Goal: Task Accomplishment & Management: Use online tool/utility

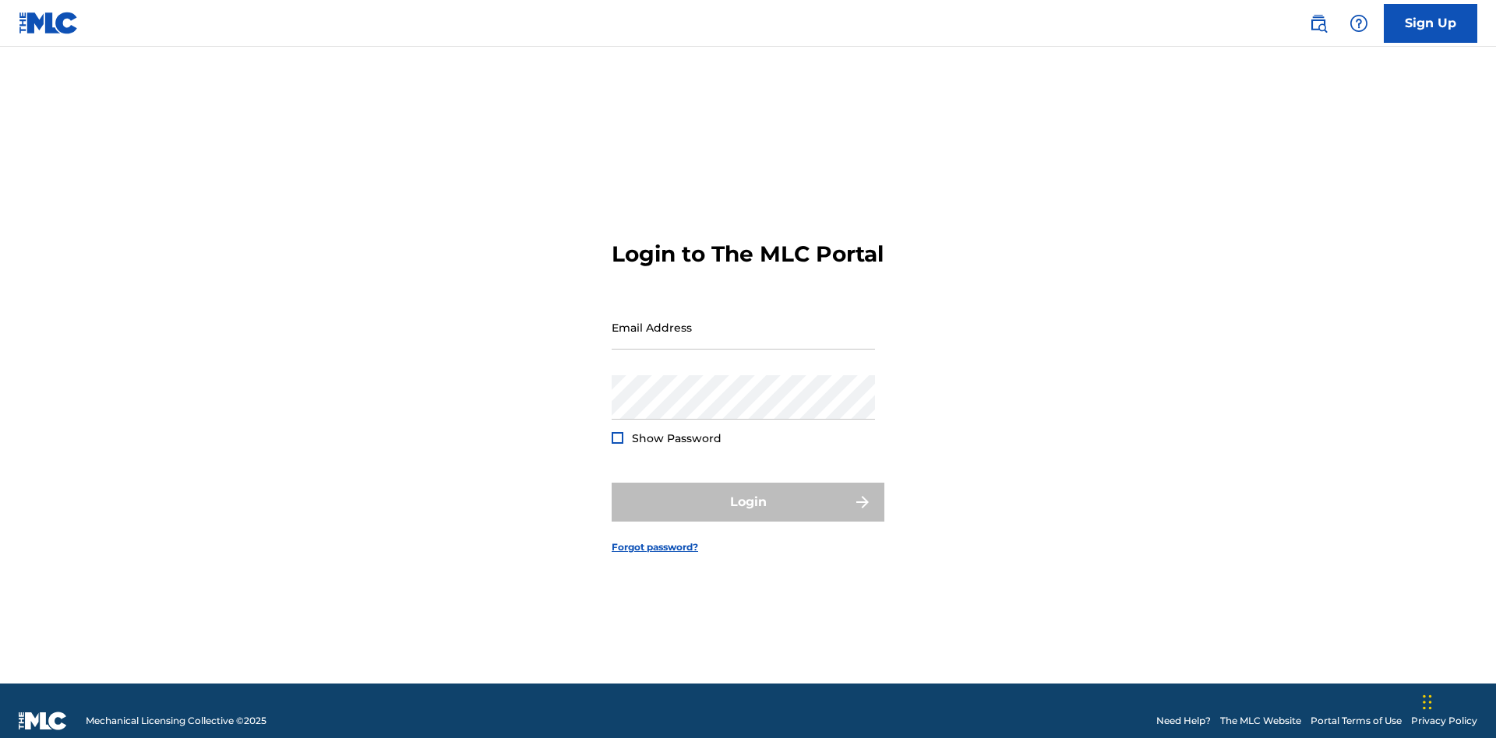
scroll to position [20, 0]
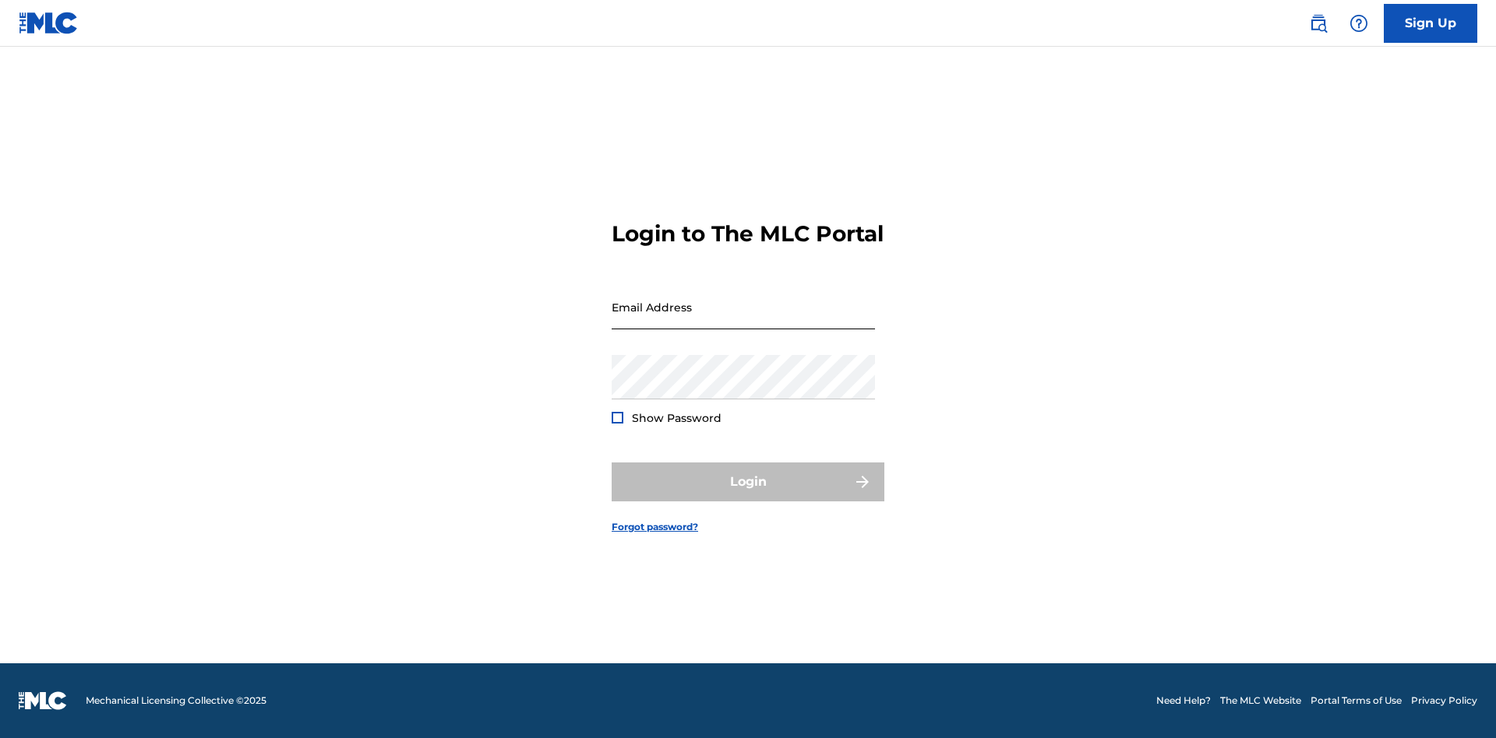
click at [743, 320] on input "Email Address" at bounding box center [743, 307] width 263 height 44
type input "[EMAIL_ADDRESS][DOMAIN_NAME]"
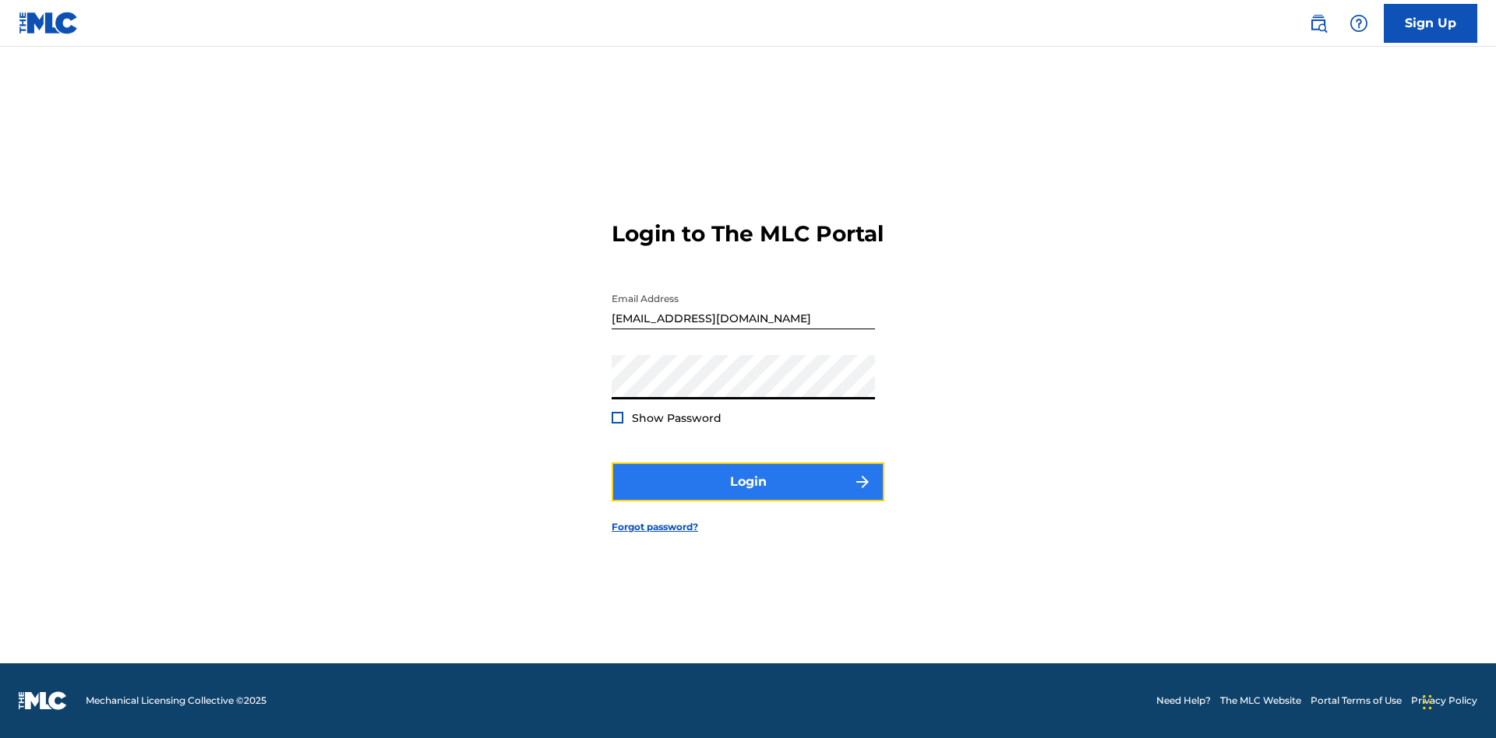
click at [748, 495] on button "Login" at bounding box center [748, 482] width 273 height 39
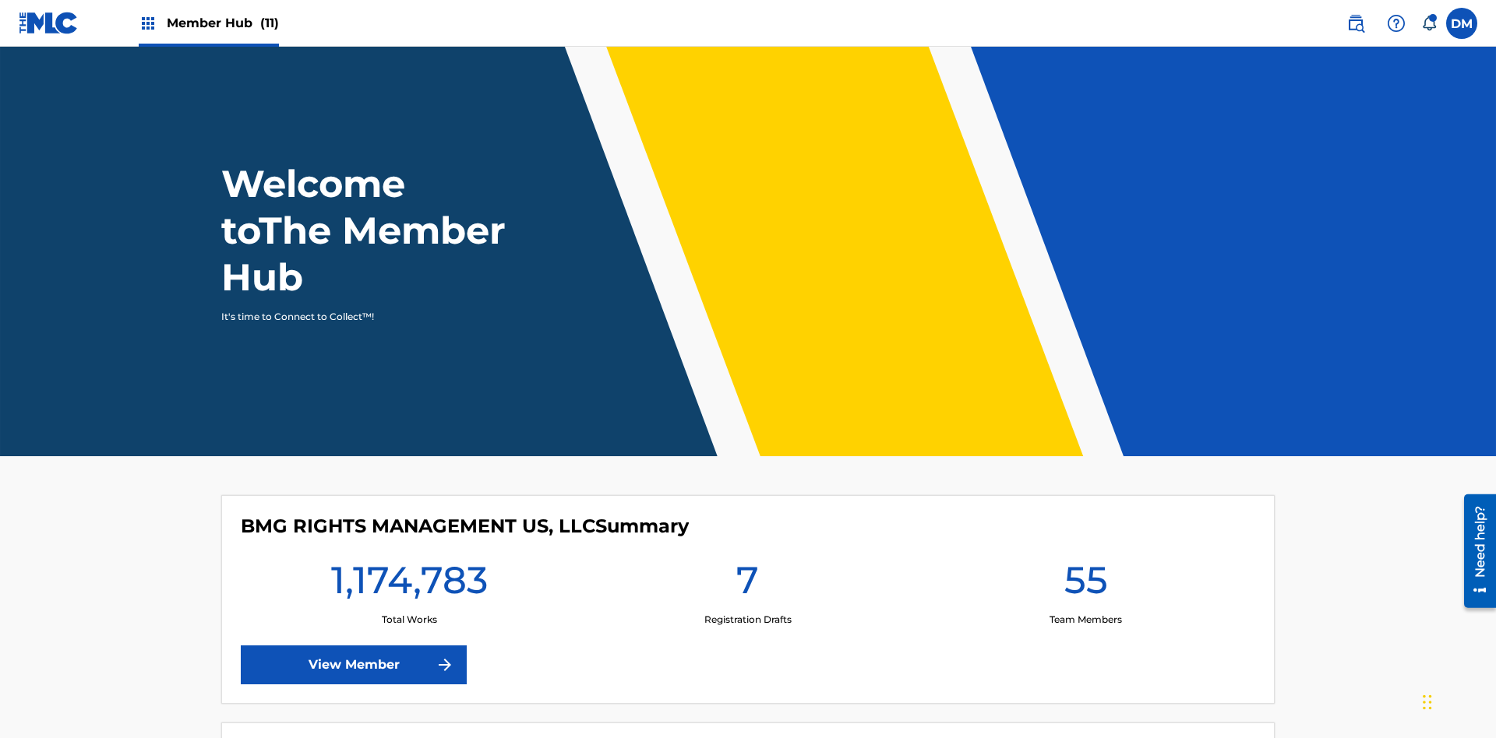
scroll to position [67, 0]
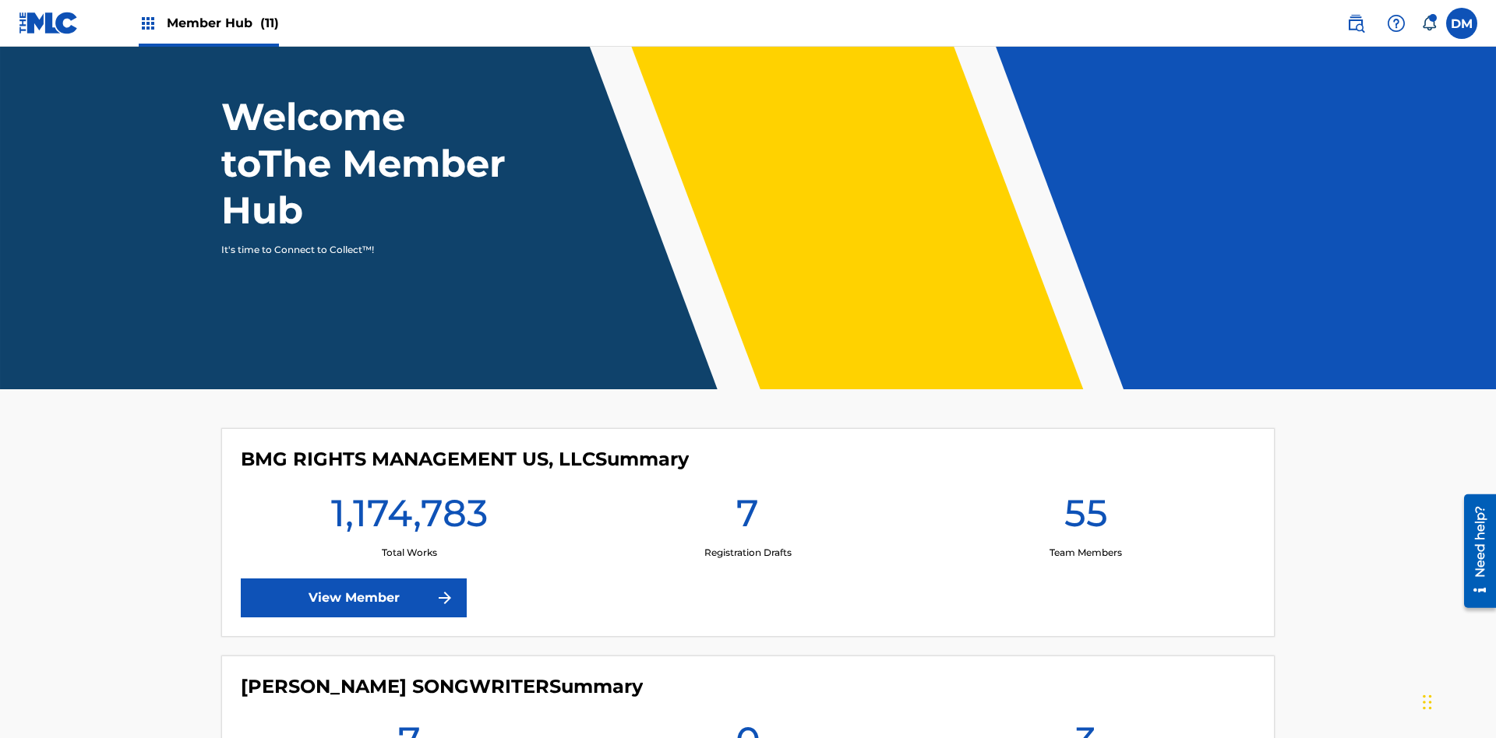
click at [208, 23] on span "Member Hub (11)" at bounding box center [223, 23] width 112 height 18
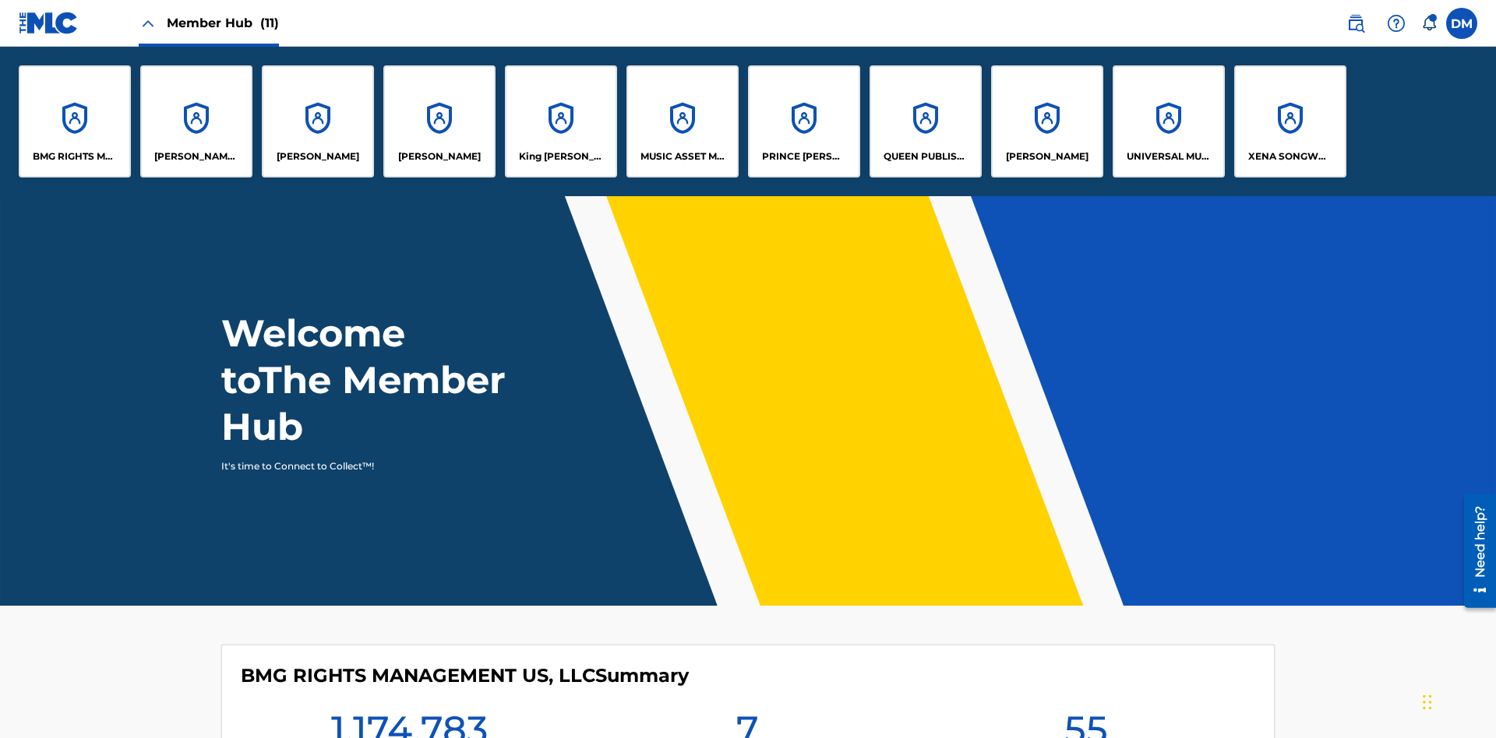
scroll to position [56, 0]
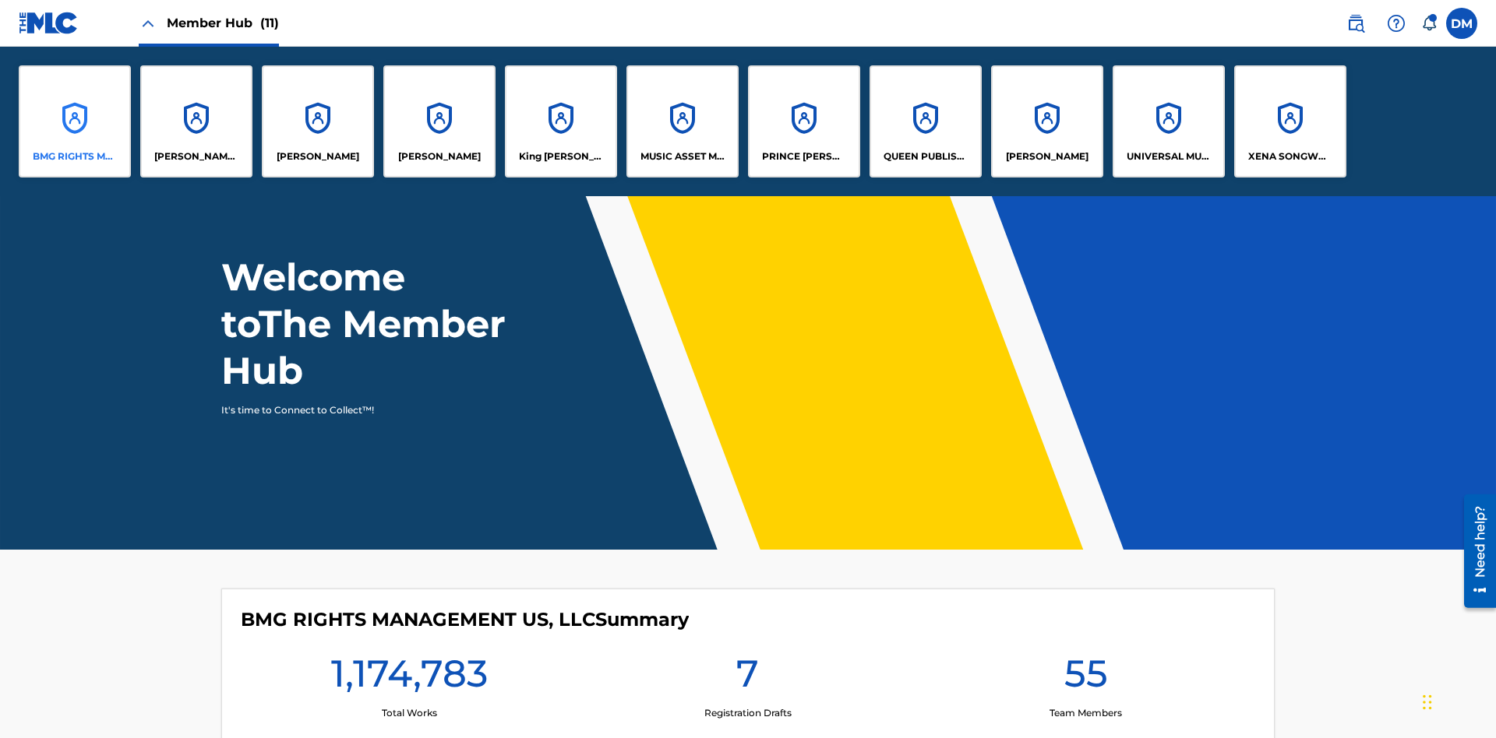
click at [75, 157] on p "BMG RIGHTS MANAGEMENT US, LLC" at bounding box center [75, 157] width 85 height 14
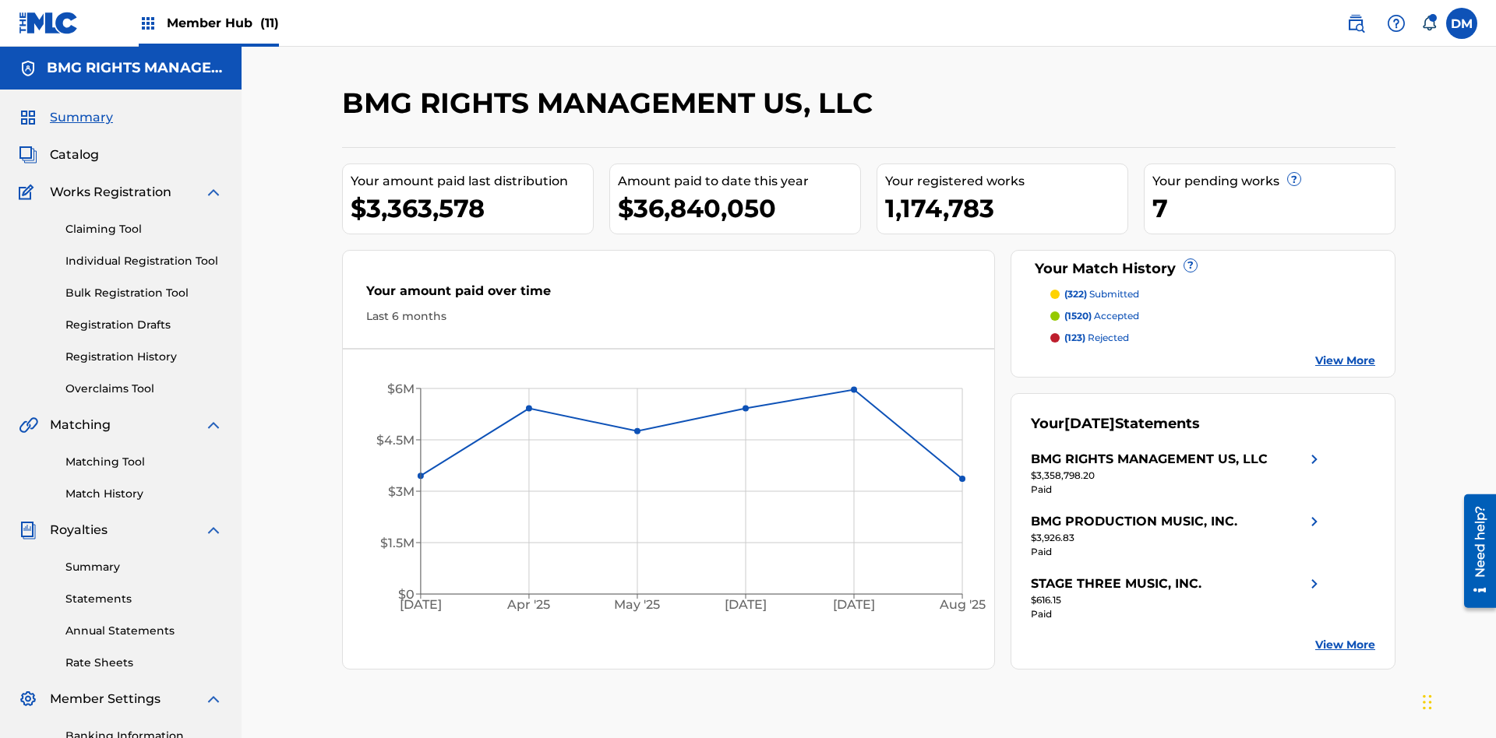
scroll to position [227, 0]
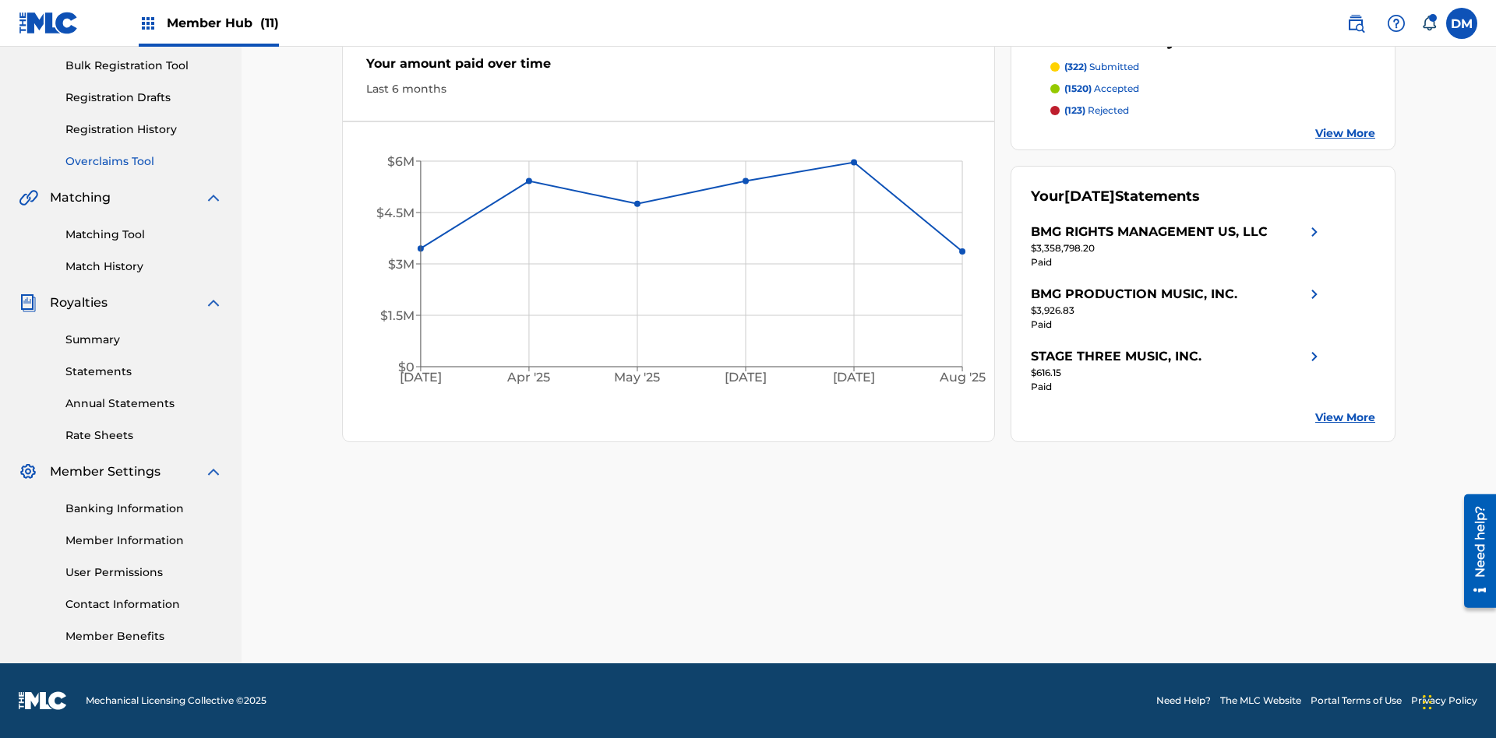
click at [144, 161] on link "Overclaims Tool" at bounding box center [143, 161] width 157 height 16
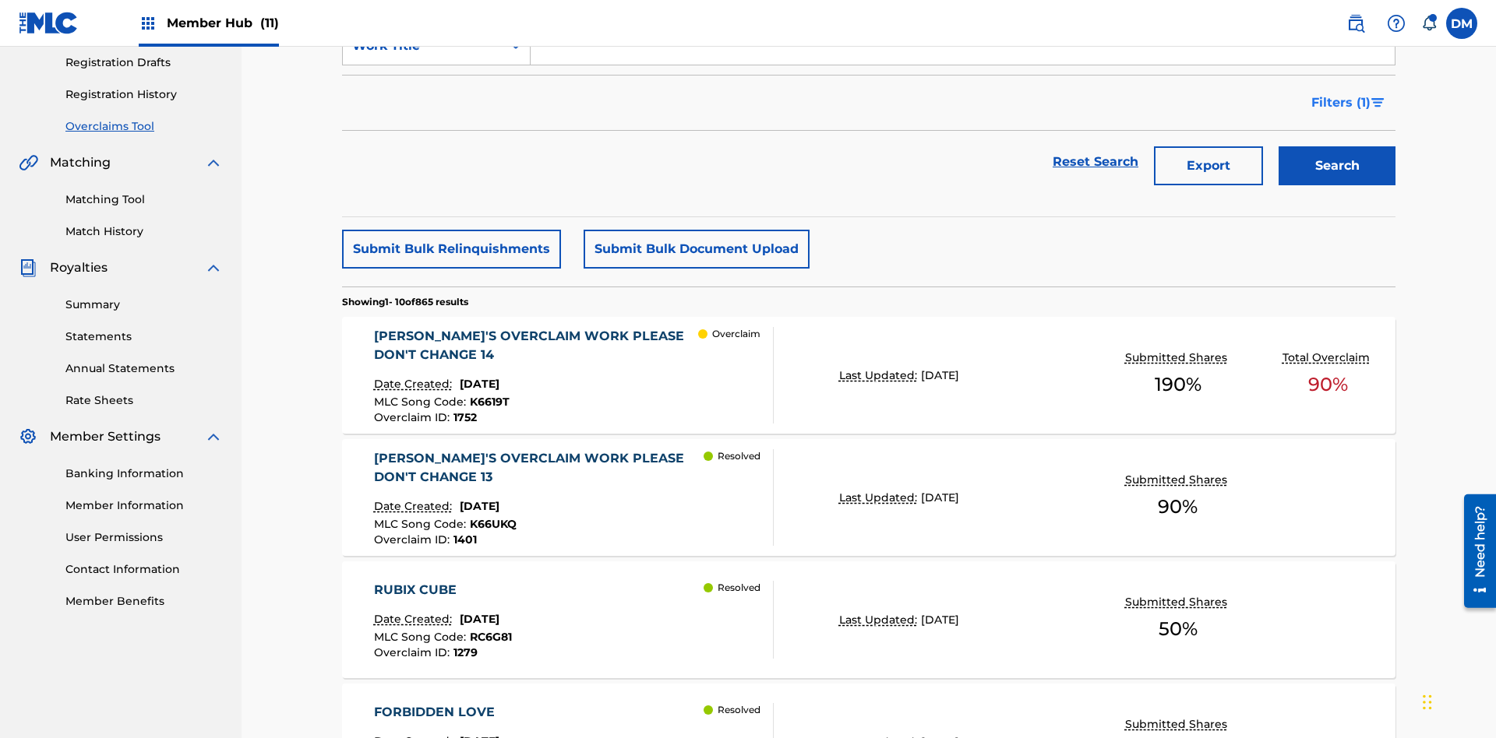
click at [1340, 103] on span "Filters ( 1 )" at bounding box center [1340, 102] width 59 height 19
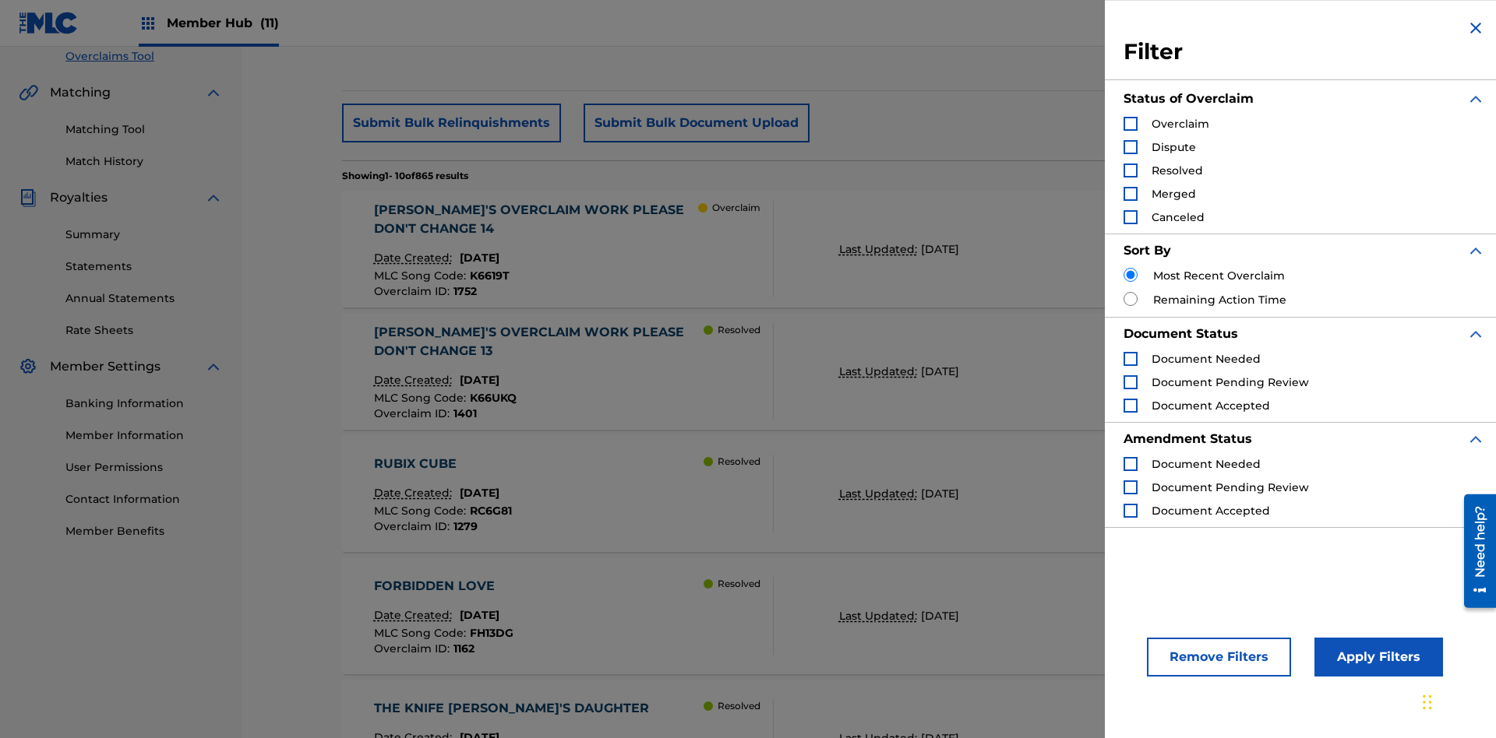
click at [1130, 171] on div "Search Form" at bounding box center [1130, 171] width 14 height 14
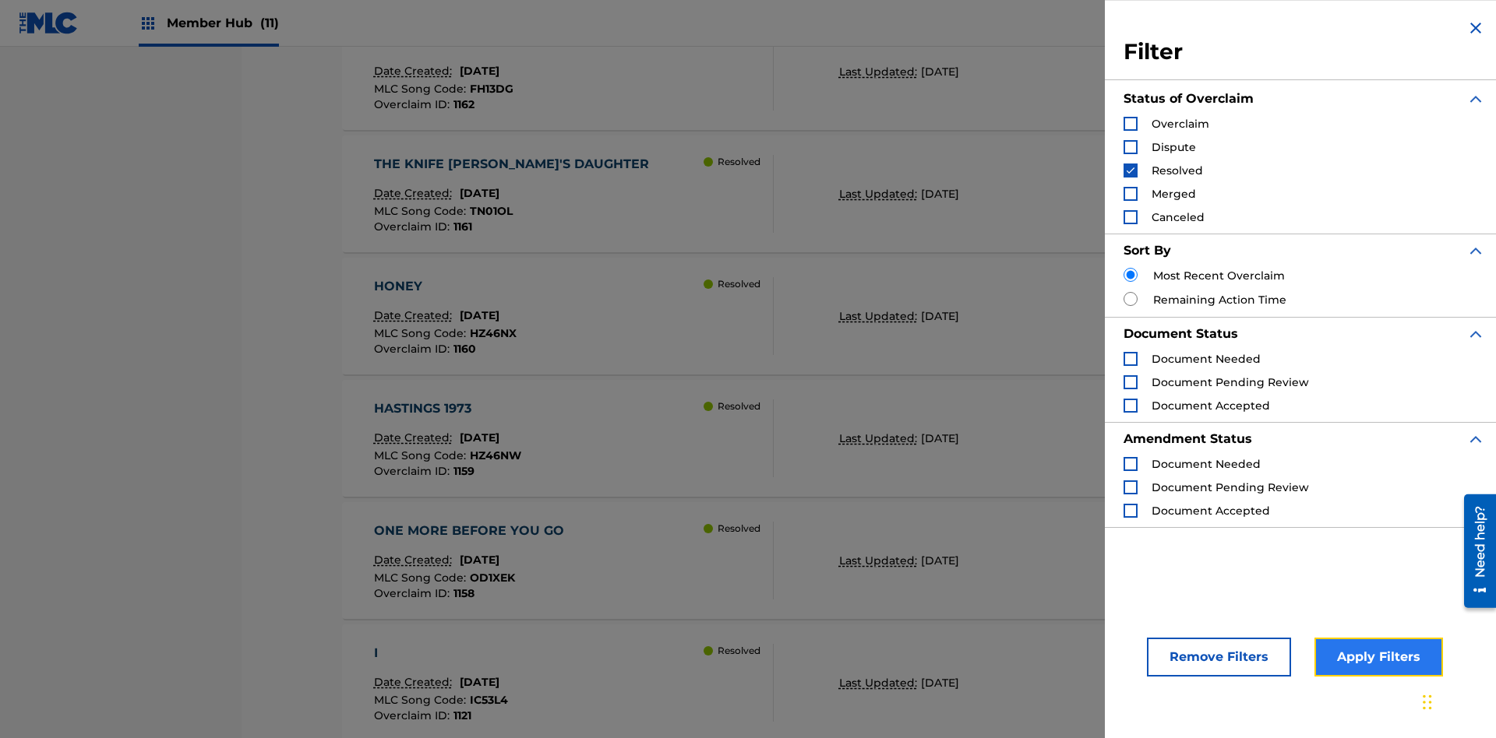
click at [1376, 657] on button "Apply Filters" at bounding box center [1378, 657] width 129 height 39
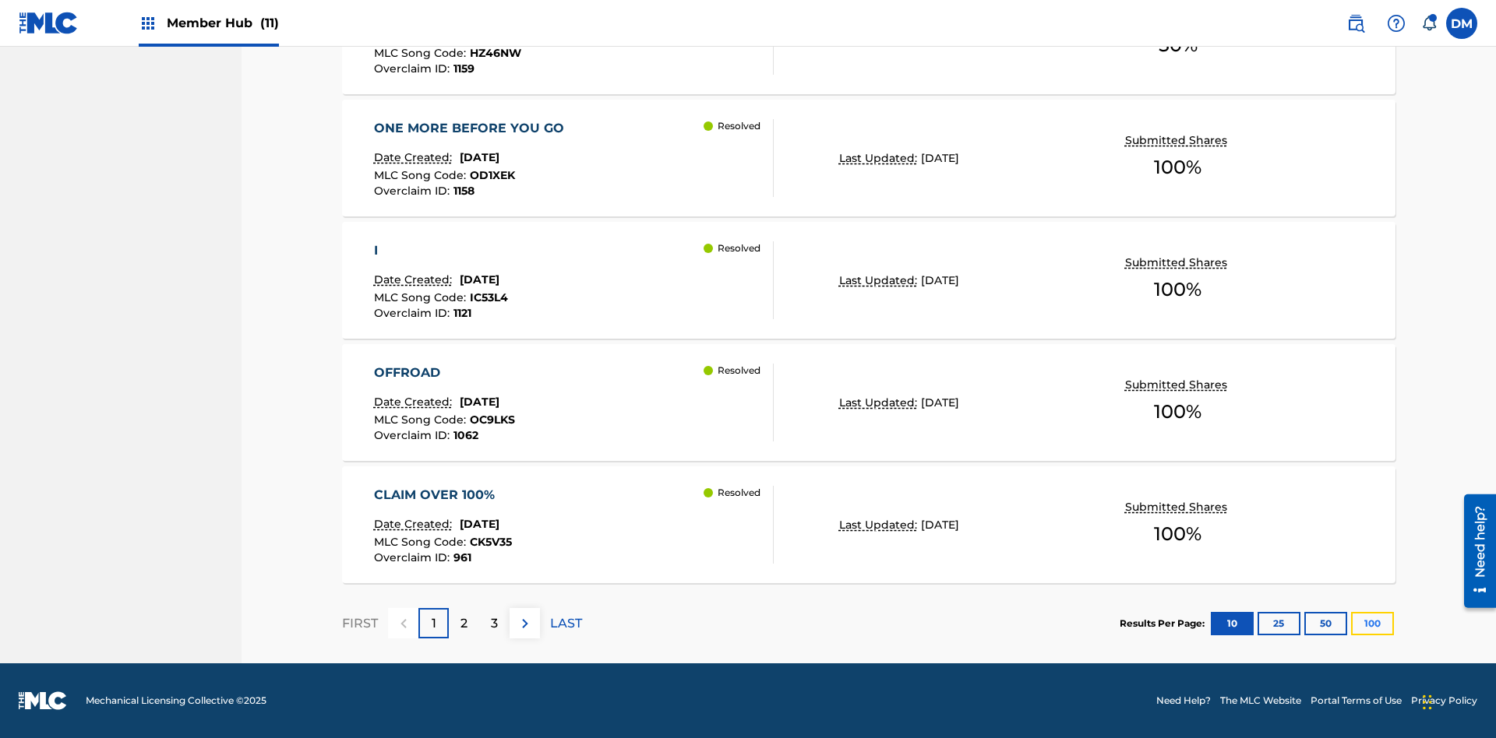
click at [1351, 623] on button "100" at bounding box center [1372, 623] width 43 height 23
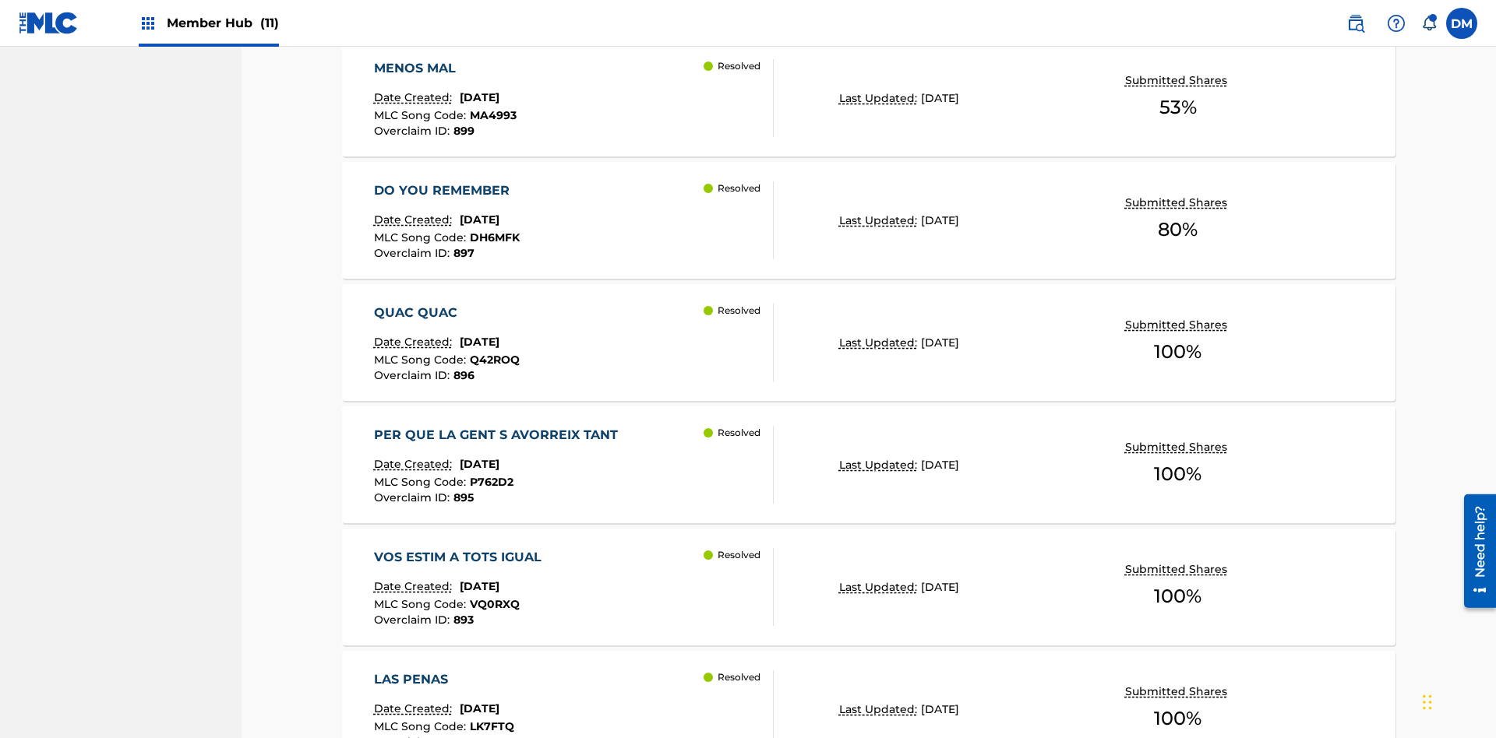
scroll to position [6043, 0]
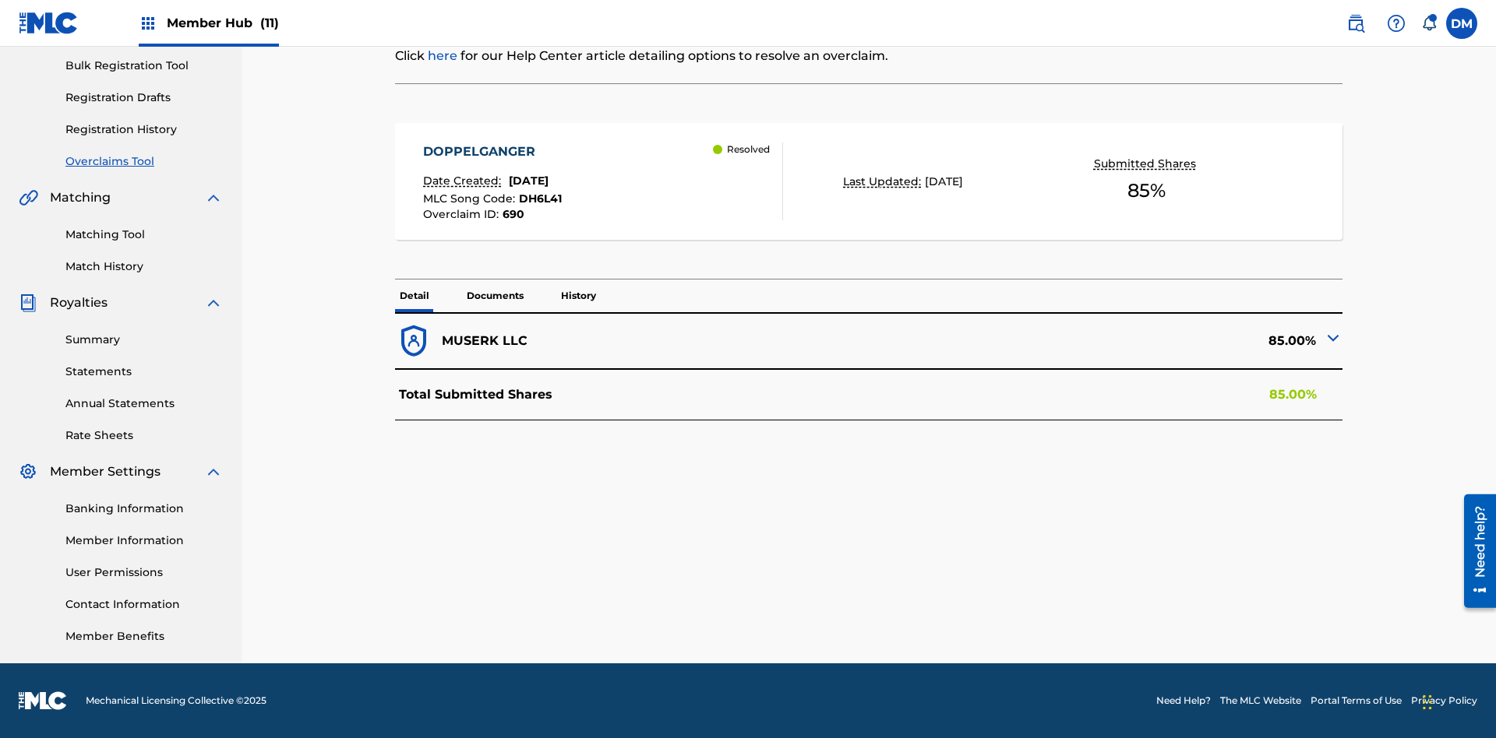
scroll to position [227, 0]
